Goal: Information Seeking & Learning: Learn about a topic

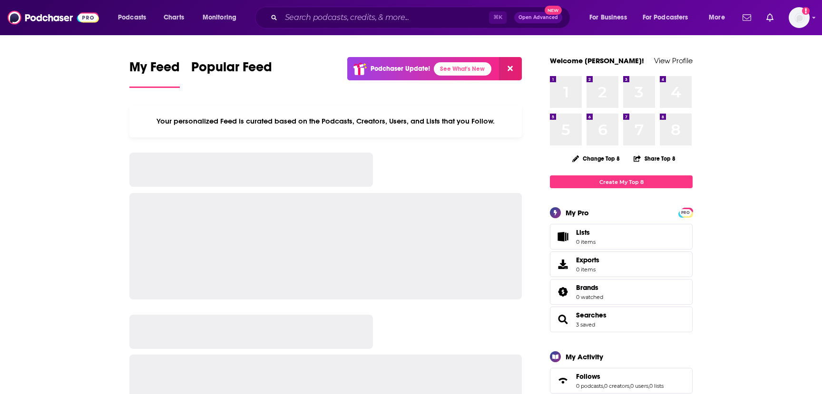
click at [398, 19] on input "Search podcasts, credits, & more..." at bounding box center [385, 17] width 208 height 15
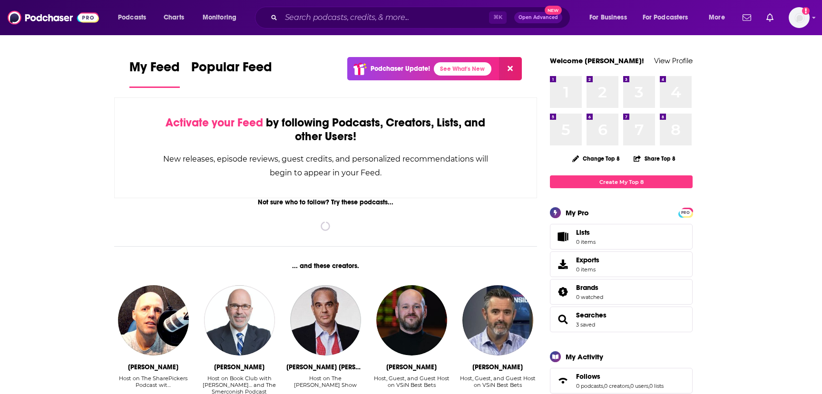
click at [368, 14] on input "Search podcasts, credits, & more..." at bounding box center [385, 17] width 208 height 15
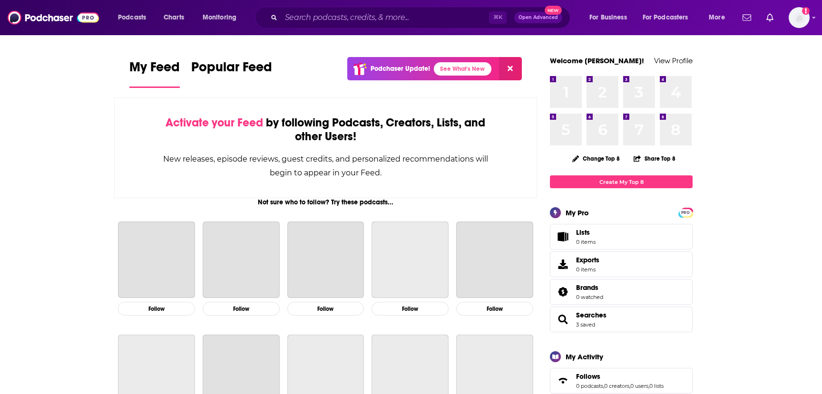
click at [368, 20] on input "Search podcasts, credits, & more..." at bounding box center [385, 17] width 208 height 15
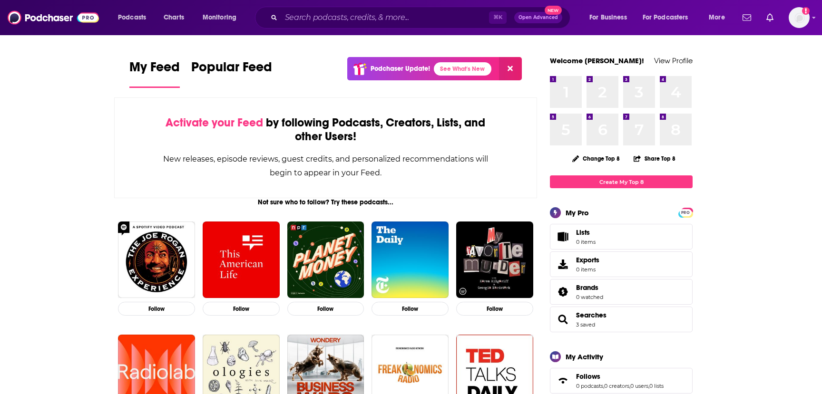
click at [364, 21] on input "Search podcasts, credits, & more..." at bounding box center [385, 17] width 208 height 15
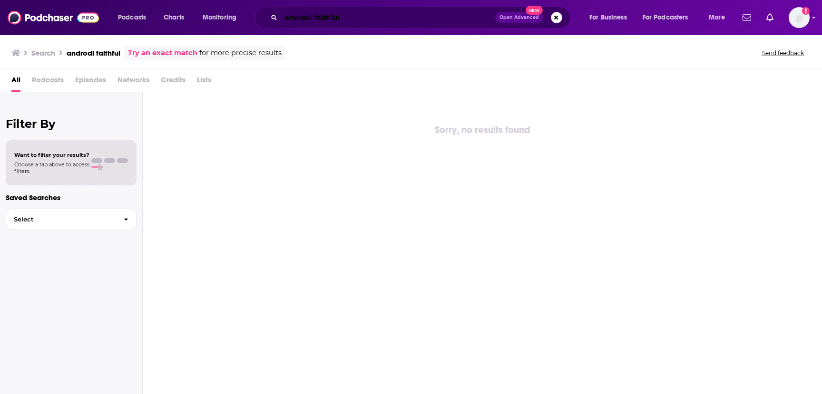
click at [311, 20] on input "androdi faithful" at bounding box center [388, 17] width 214 height 15
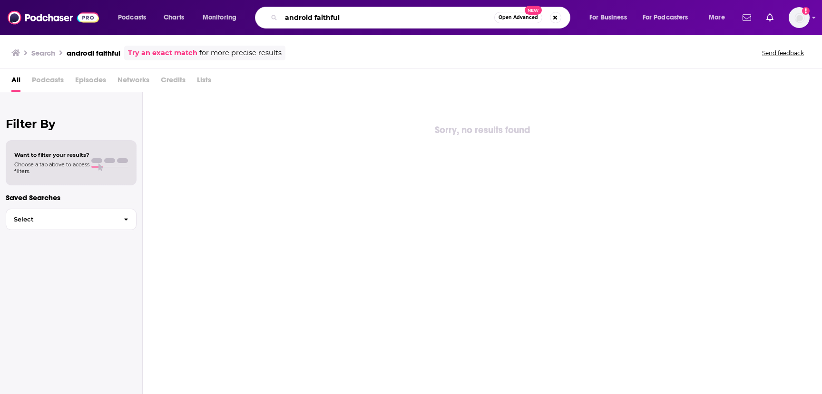
type input "android faithful"
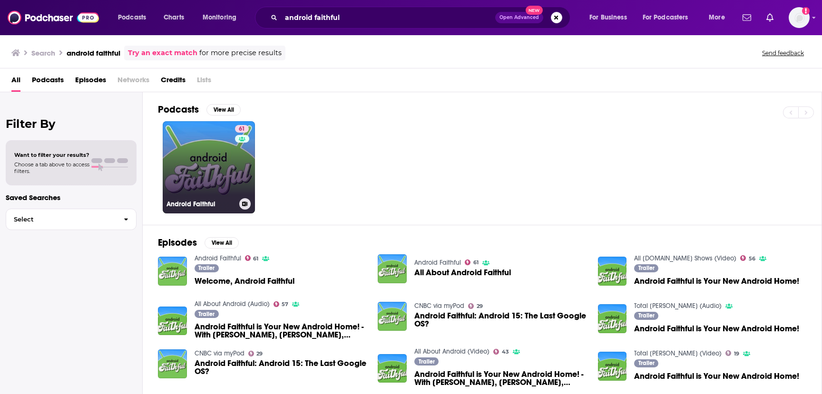
click at [222, 168] on link "61 Android Faithful" at bounding box center [209, 167] width 92 height 92
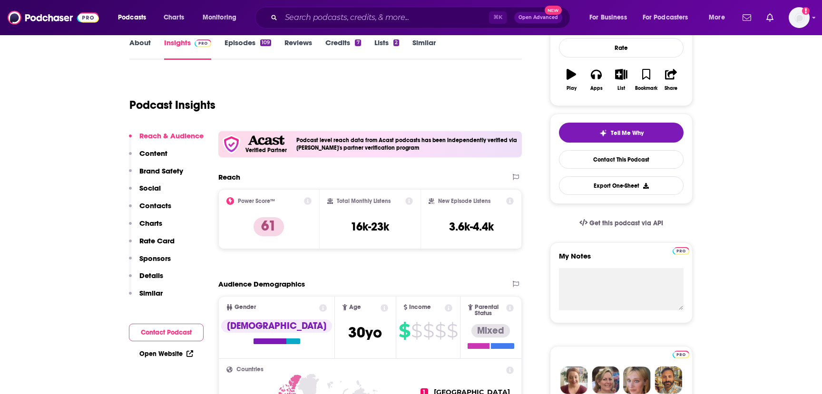
scroll to position [155, 0]
